Goal: Ask a question

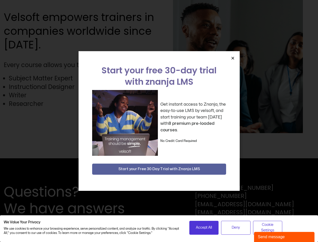
click at [159, 121] on div "Get instant access to Znanja, the easy-to-use LMS by velsoft, and start trainin…" at bounding box center [159, 123] width 134 height 66
click at [233, 58] on icon "Close" at bounding box center [233, 58] width 4 height 4
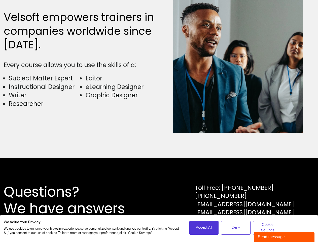
click at [159, 169] on div "Questions? We have answers Toll Free: [PHONE_NUMBER] [PHONE_NUMBER] [EMAIL_ADDR…" at bounding box center [159, 200] width 318 height 84
click at [204, 227] on span "Accept All" at bounding box center [204, 228] width 16 height 6
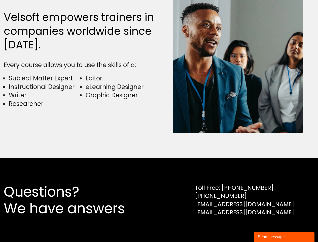
click at [236, 227] on div "Questions? We have answers Toll Free: [PHONE_NUMBER] [PHONE_NUMBER] [EMAIL_ADDR…" at bounding box center [159, 200] width 318 height 84
click at [268, 227] on div "Questions? We have answers Toll Free: [PHONE_NUMBER] [PHONE_NUMBER] [EMAIL_ADDR…" at bounding box center [159, 200] width 318 height 84
click at [284, 237] on div "Send message" at bounding box center [284, 237] width 53 height 6
